Goal: Information Seeking & Learning: Learn about a topic

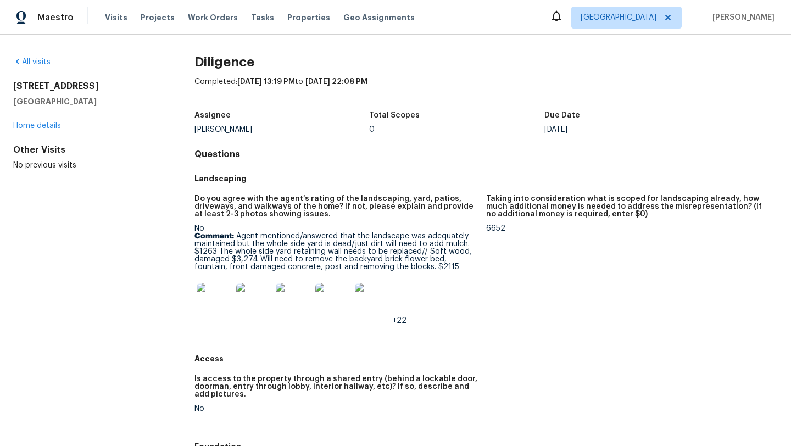
click at [215, 307] on img at bounding box center [214, 300] width 35 height 35
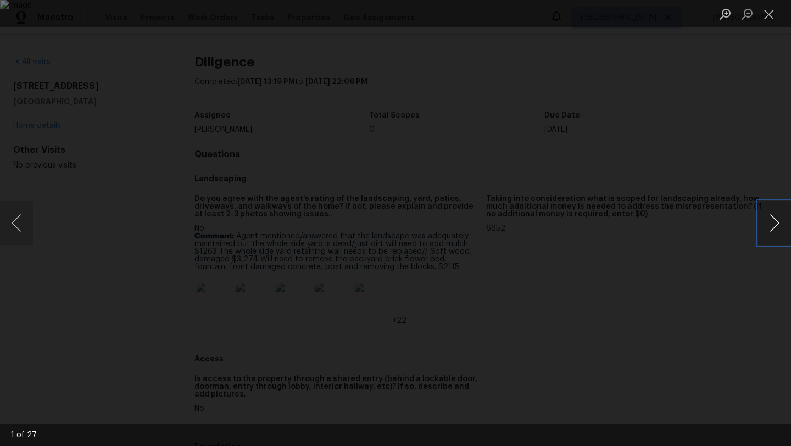
click at [759, 234] on button "Next image" at bounding box center [774, 223] width 33 height 44
click at [771, 13] on button "Close lightbox" at bounding box center [769, 13] width 22 height 19
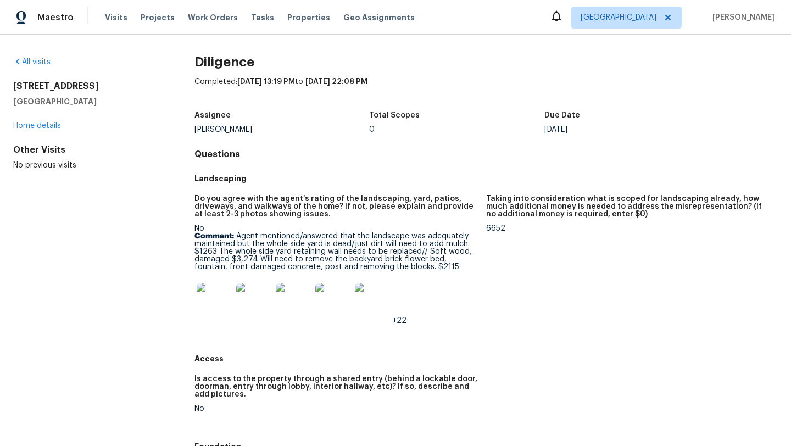
click at [256, 307] on img at bounding box center [253, 300] width 35 height 35
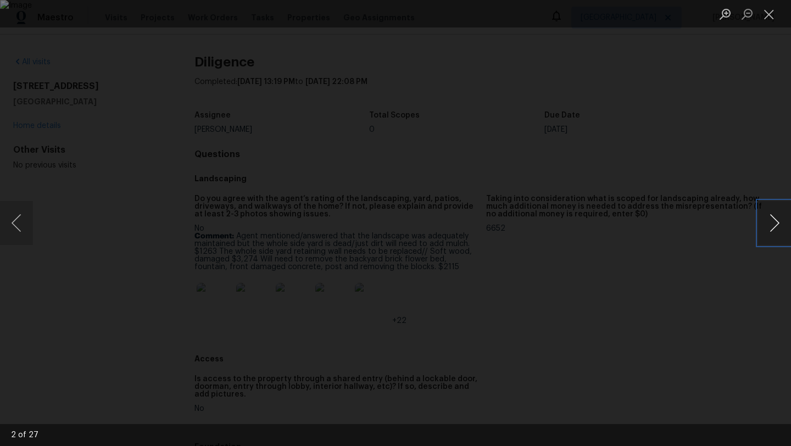
click at [770, 227] on button "Next image" at bounding box center [774, 223] width 33 height 44
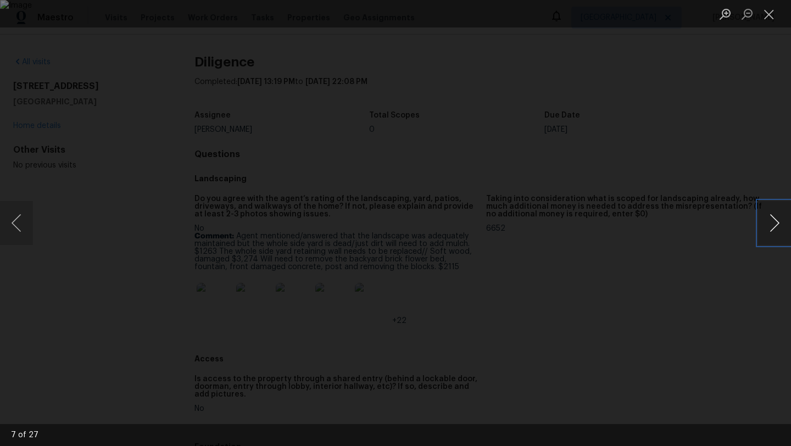
click at [770, 227] on button "Next image" at bounding box center [774, 223] width 33 height 44
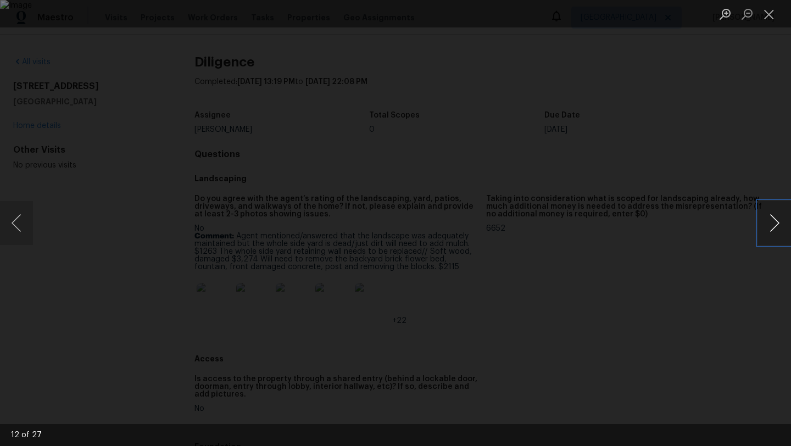
click at [772, 214] on button "Next image" at bounding box center [774, 223] width 33 height 44
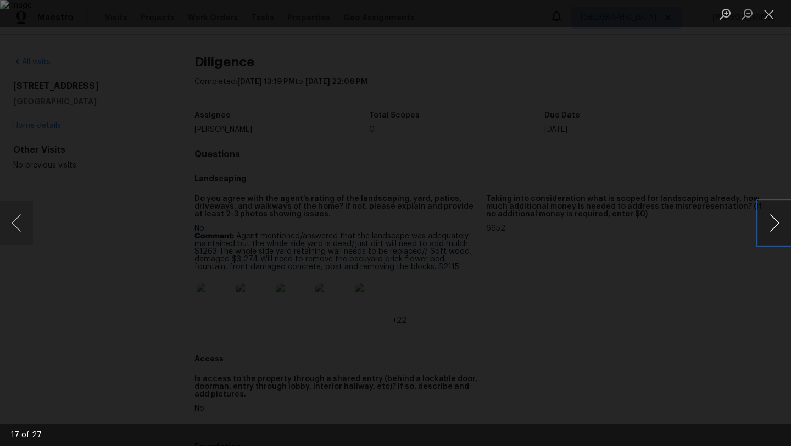
click at [771, 214] on button "Next image" at bounding box center [774, 223] width 33 height 44
